Goal: Communication & Community: Share content

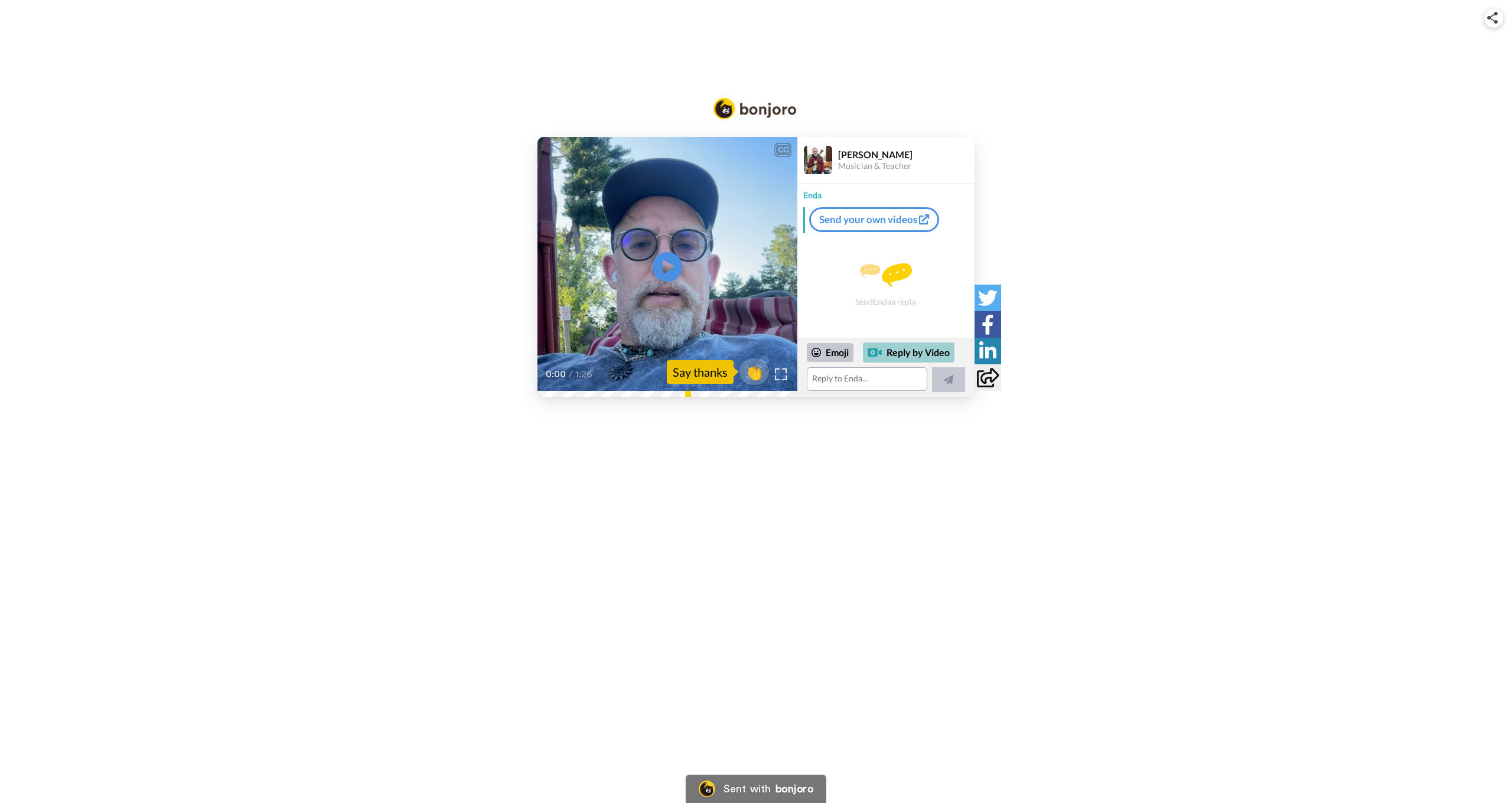
click at [915, 350] on div "Reply by Video" at bounding box center [909, 353] width 91 height 20
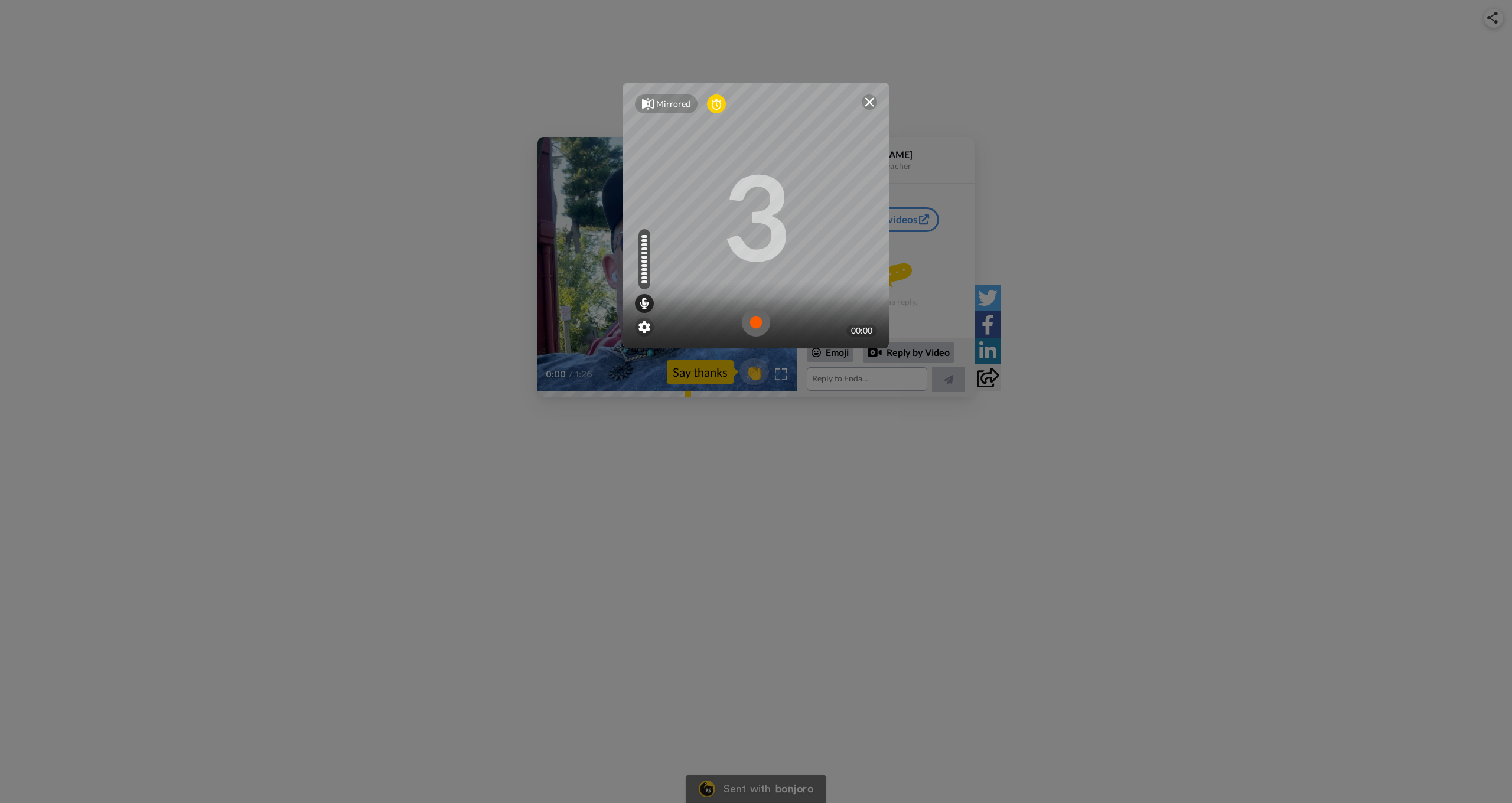
click at [749, 330] on img at bounding box center [756, 322] width 28 height 28
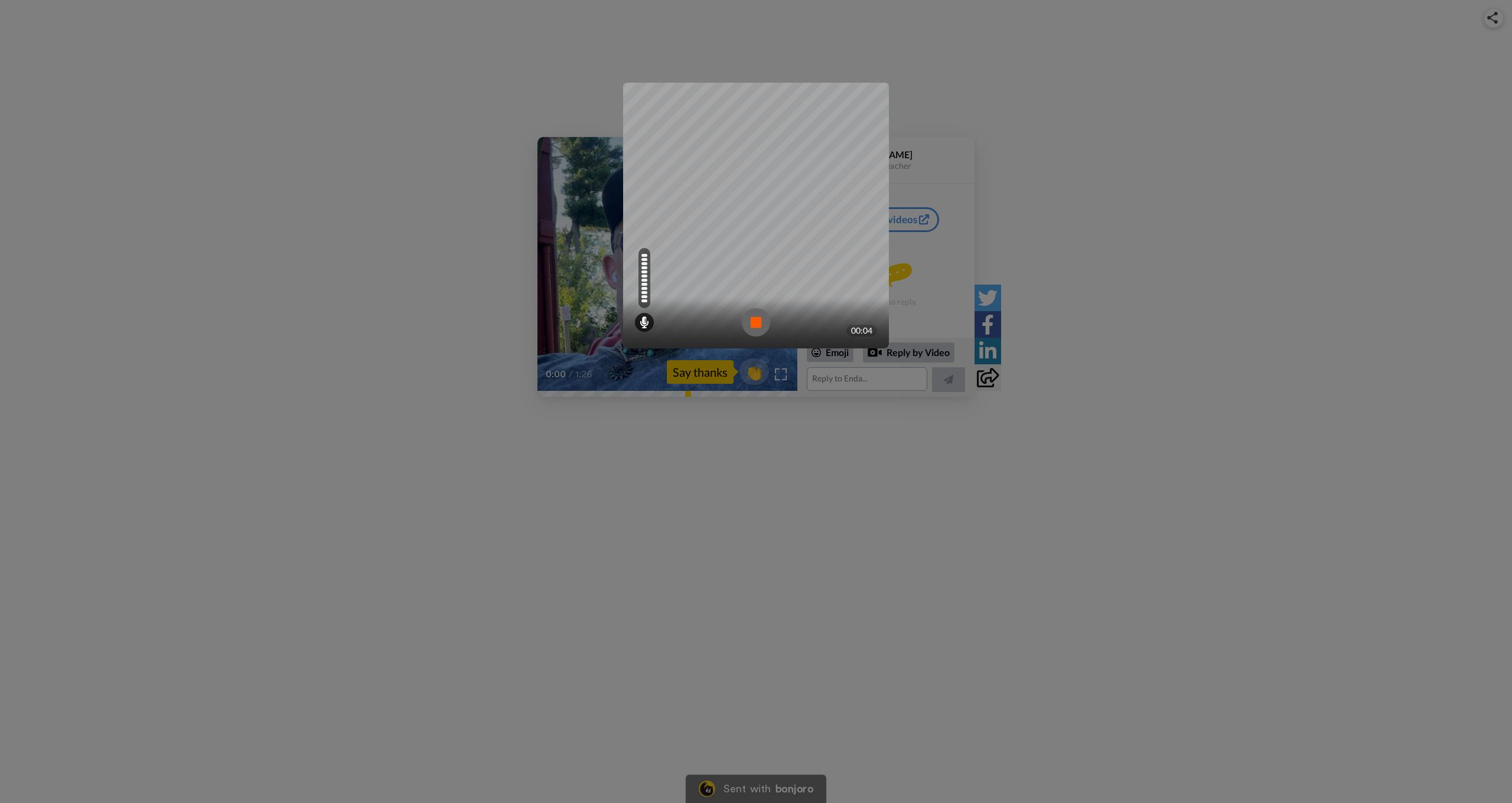
click at [754, 321] on img at bounding box center [756, 322] width 28 height 28
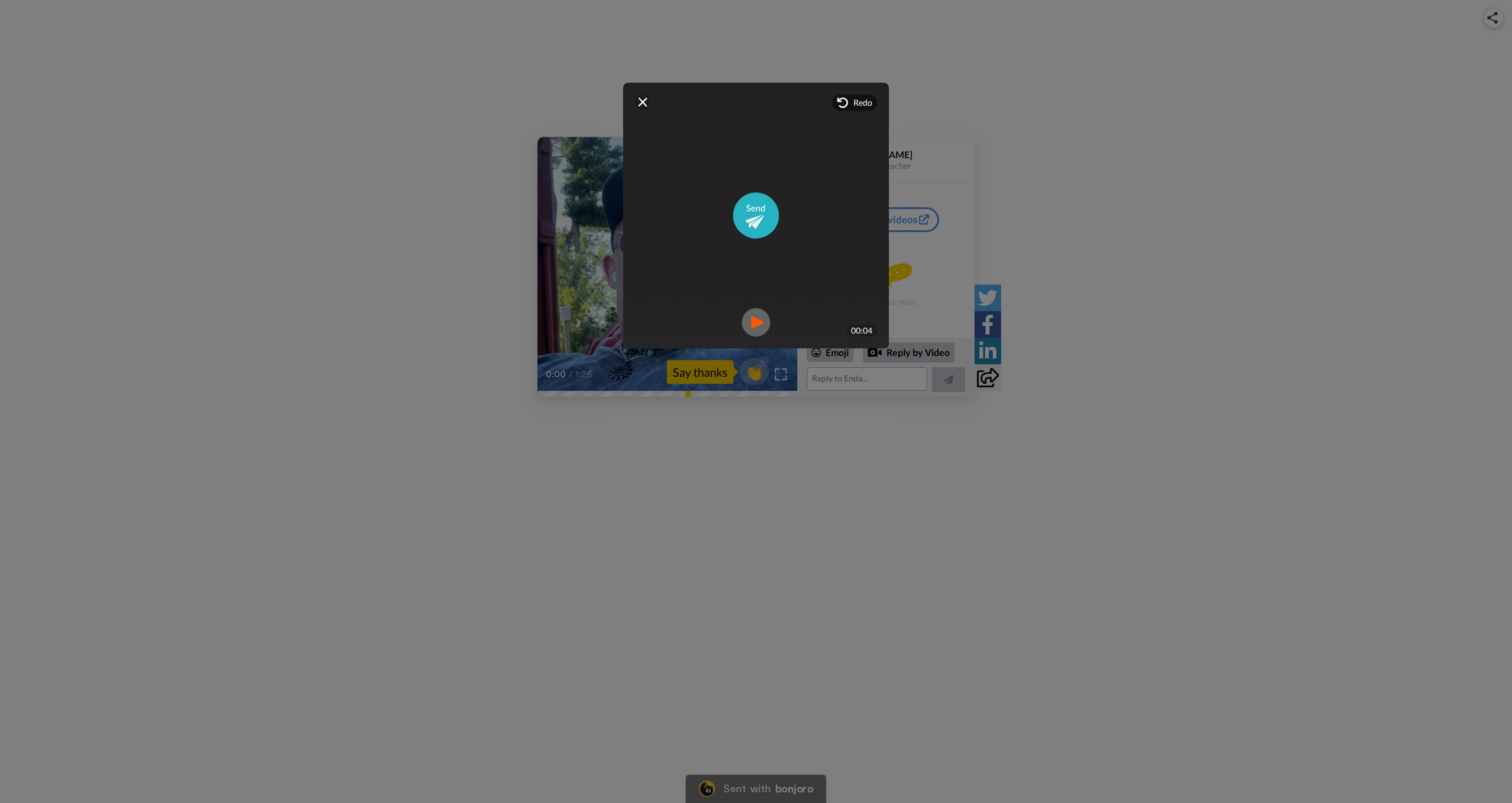
click at [752, 320] on img at bounding box center [756, 322] width 28 height 28
click at [870, 105] on img at bounding box center [870, 102] width 9 height 9
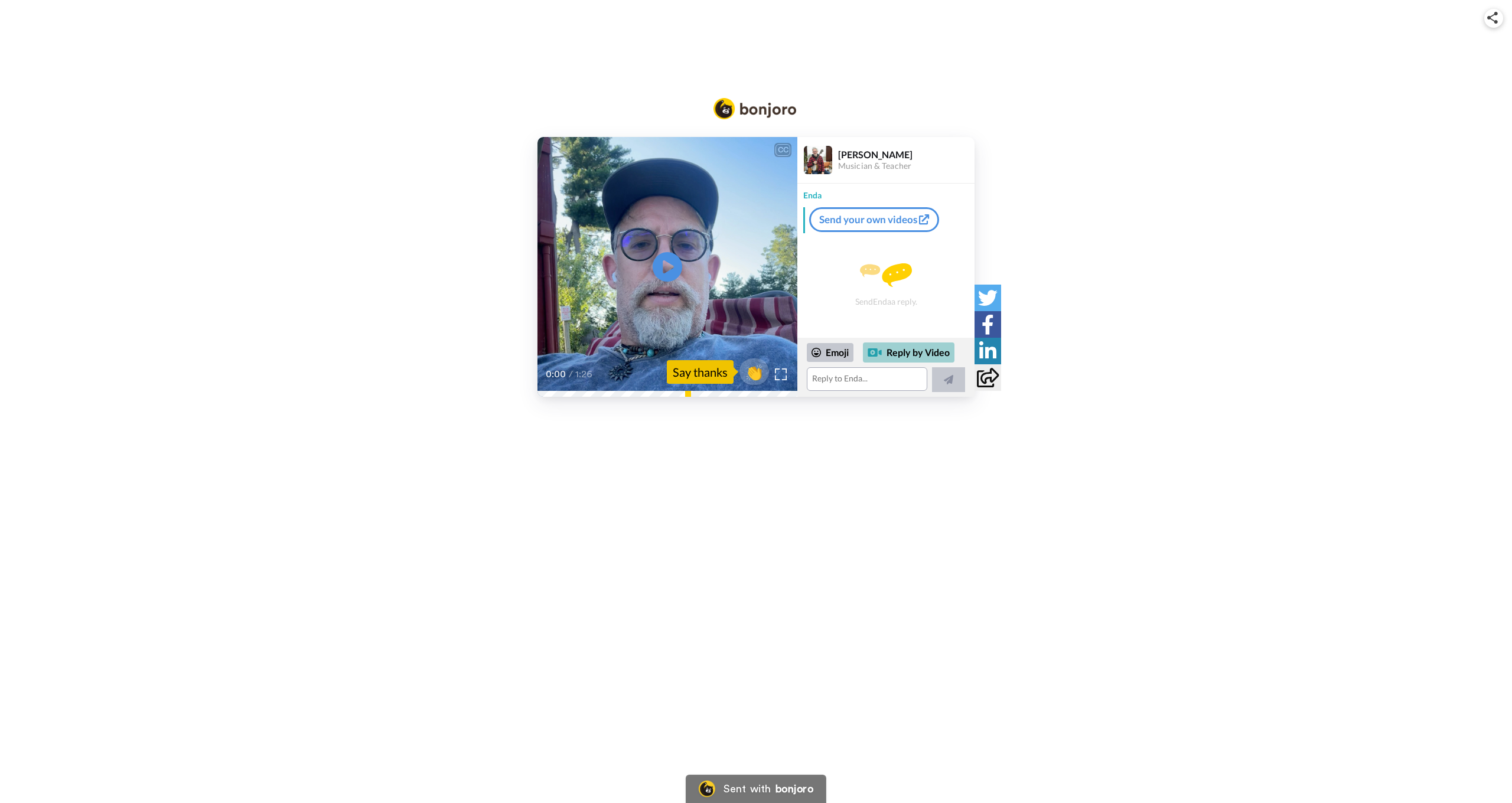
click at [891, 356] on div "Reply by Video" at bounding box center [909, 353] width 91 height 20
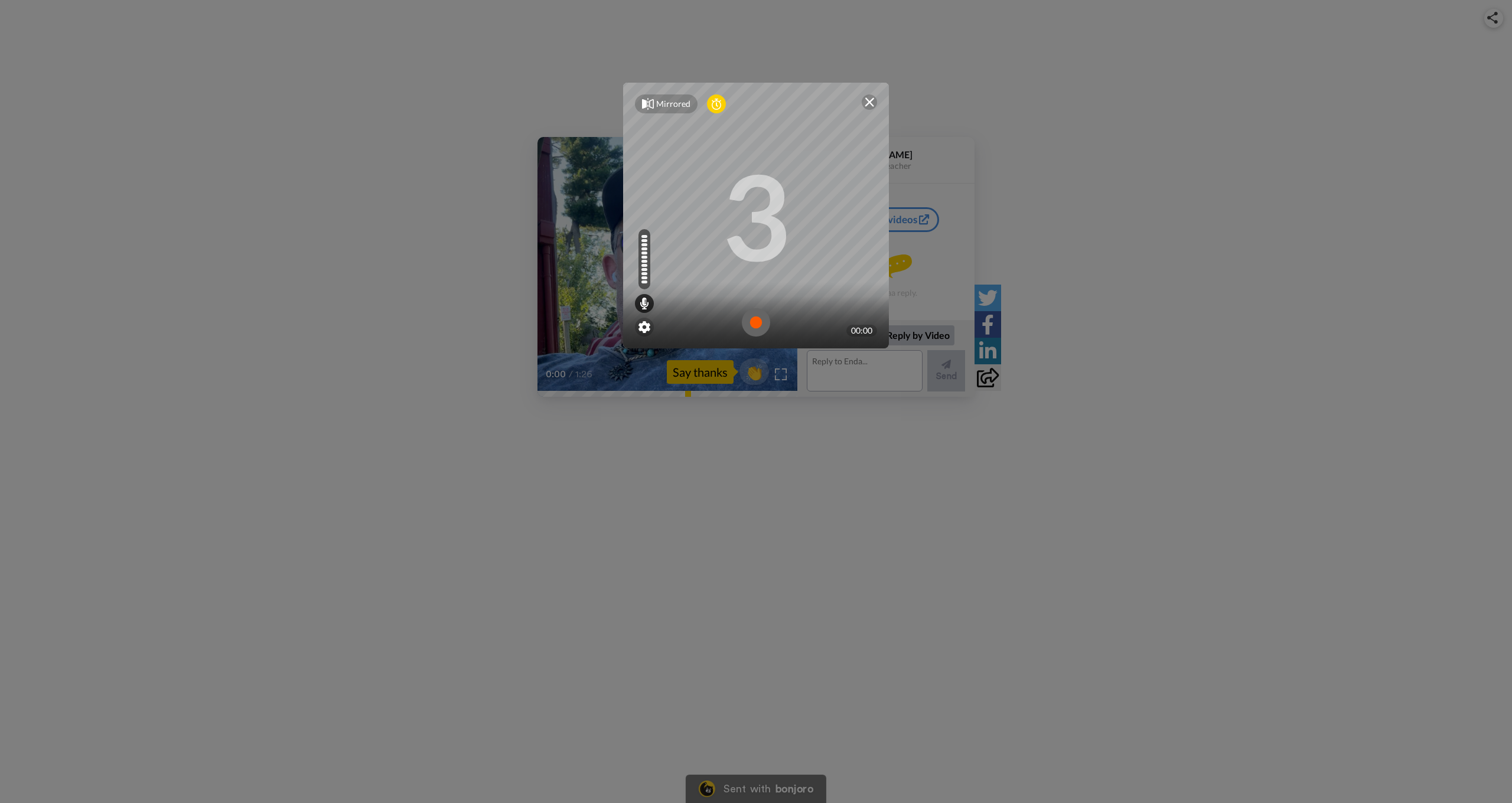
click at [752, 322] on img at bounding box center [756, 322] width 28 height 28
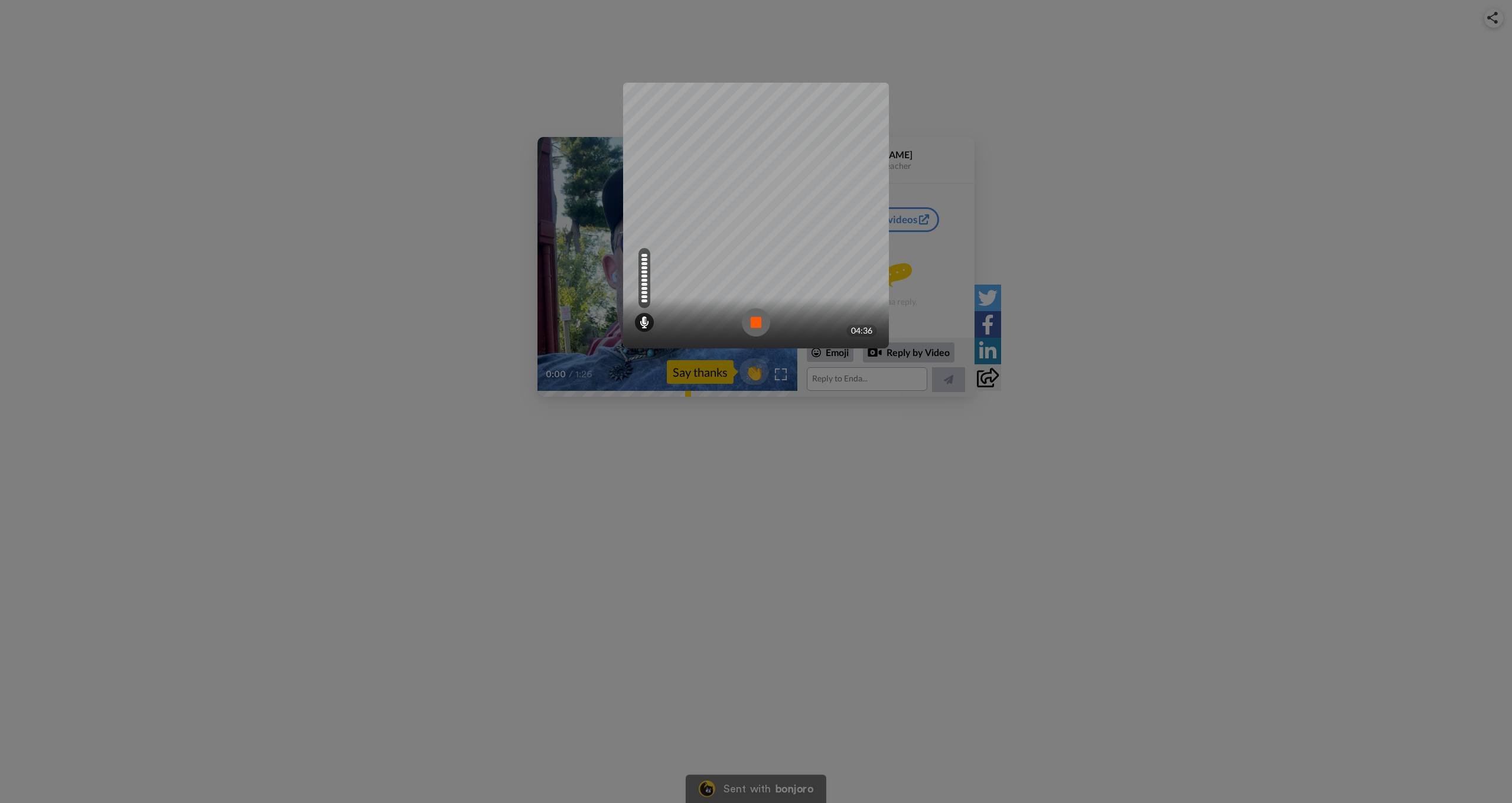
click at [754, 322] on img at bounding box center [756, 322] width 28 height 28
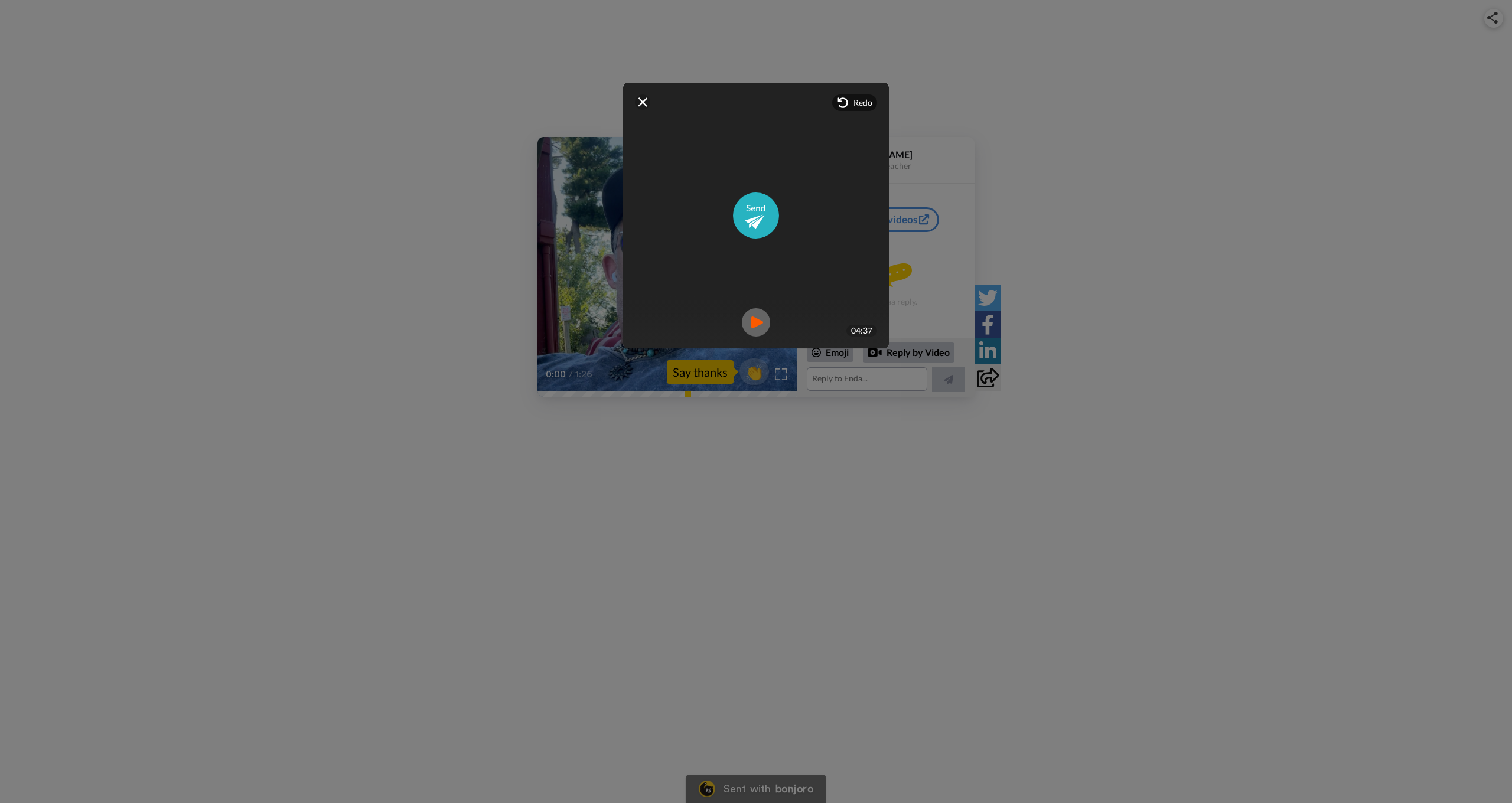
click at [752, 325] on img at bounding box center [756, 322] width 28 height 28
click at [757, 217] on img at bounding box center [756, 215] width 46 height 46
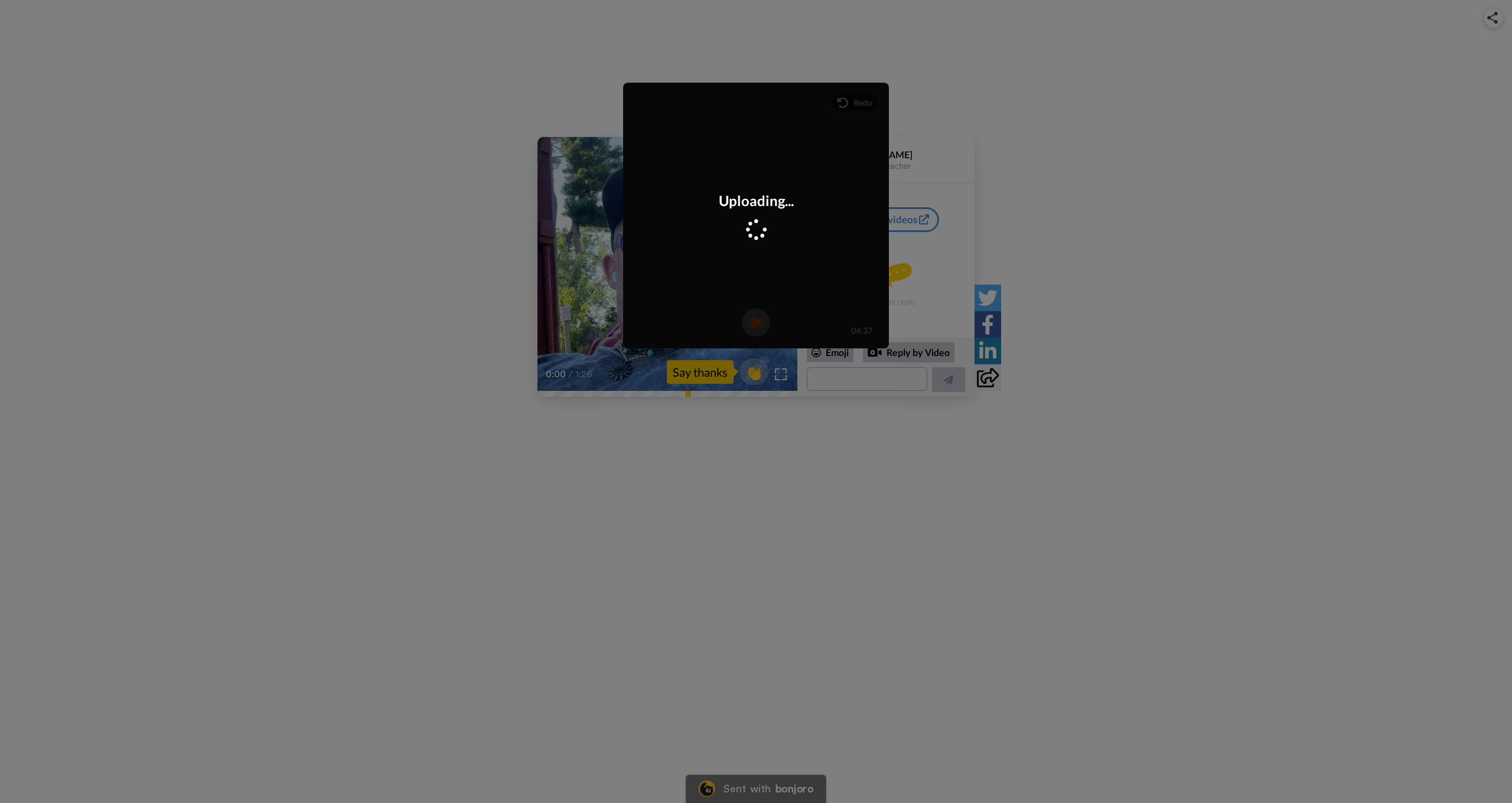
scroll to position [31, 0]
click at [641, 101] on div "Video Sent Send your own Videos" at bounding box center [756, 215] width 266 height 266
click at [719, 66] on div "Mirrored Redo 3 04:37 Video Sent Send your own Videos" at bounding box center [756, 401] width 1512 height 803
